Goal: Check status: Check status

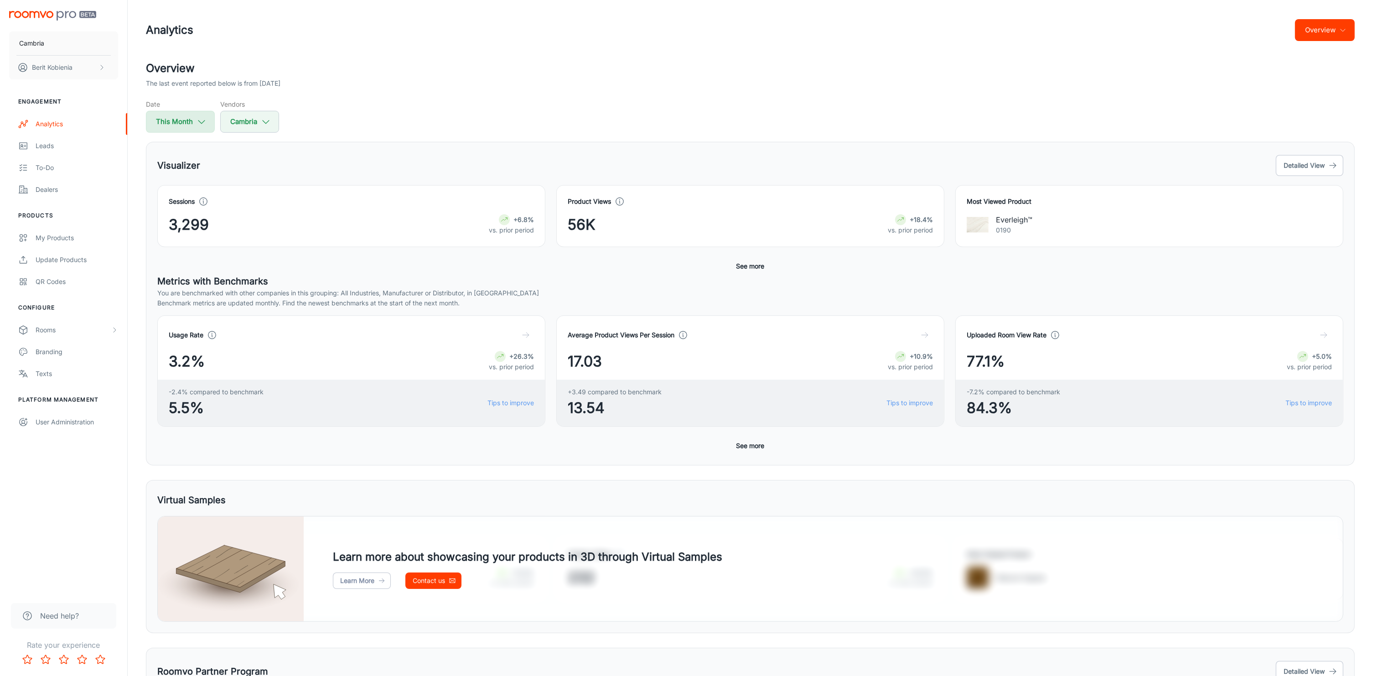
click at [184, 125] on button "This Month" at bounding box center [180, 122] width 69 height 22
select select "7"
select select "2025"
select select "7"
select select "2025"
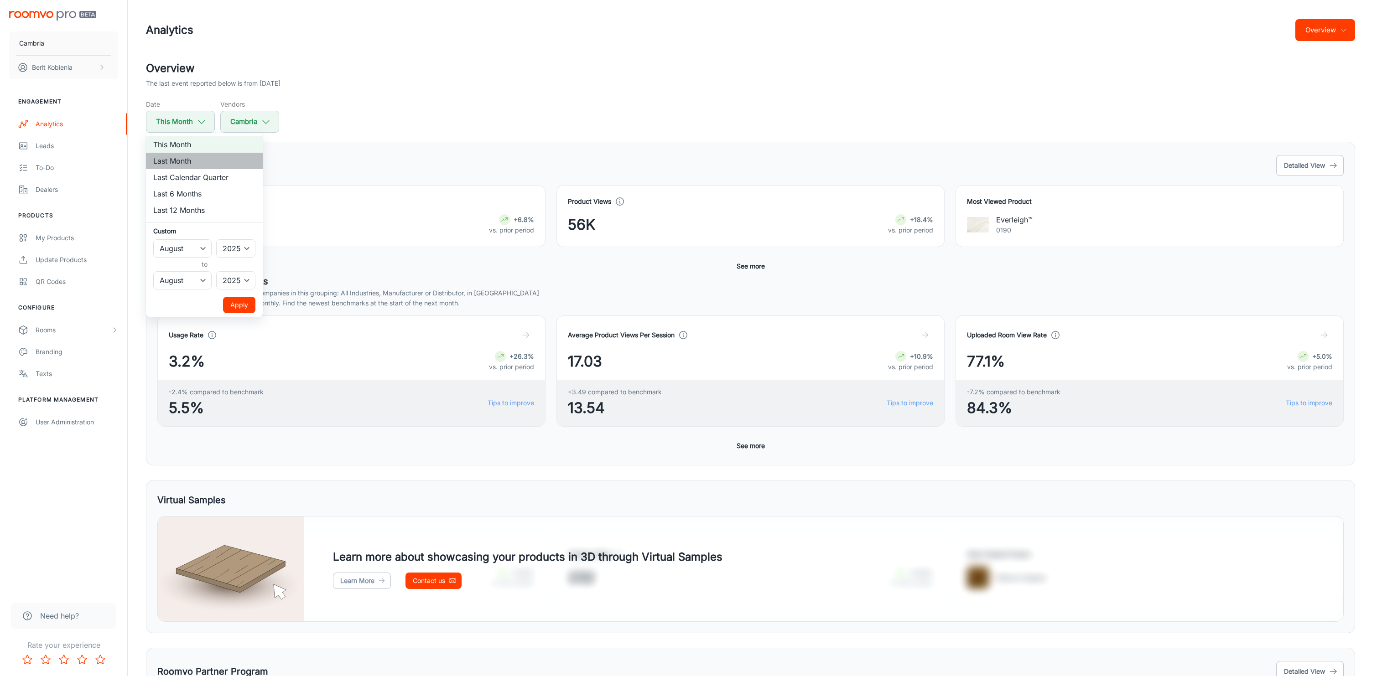
click at [207, 159] on li "Last Month" at bounding box center [204, 161] width 117 height 16
select select "6"
click at [251, 317] on ul "This Month Last Month Last Calendar Quarter Last 6 Months Last 12 Months Custom…" at bounding box center [204, 225] width 117 height 184
click at [249, 308] on button "Apply" at bounding box center [239, 305] width 32 height 16
